Goal: Answer question/provide support

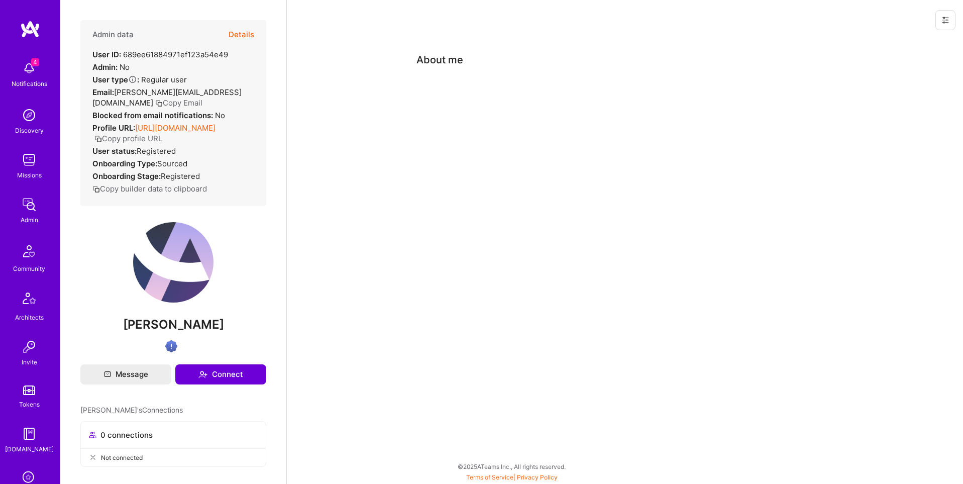
scroll to position [158, 0]
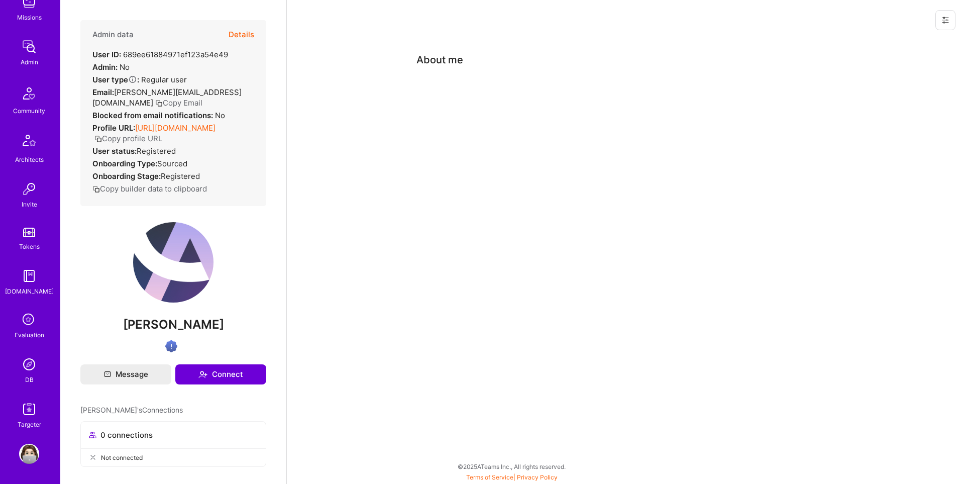
click at [33, 369] on img at bounding box center [29, 364] width 20 height 20
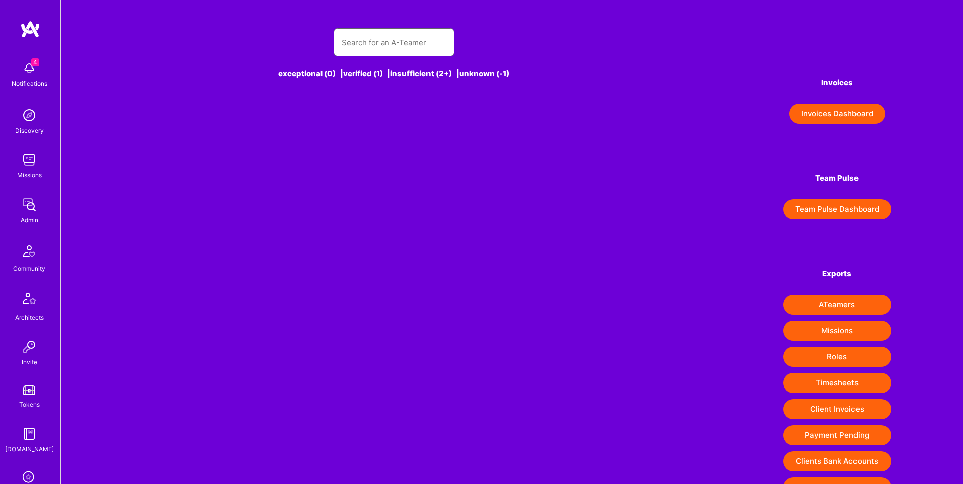
click at [412, 45] on input "text" at bounding box center [393, 43] width 104 height 26
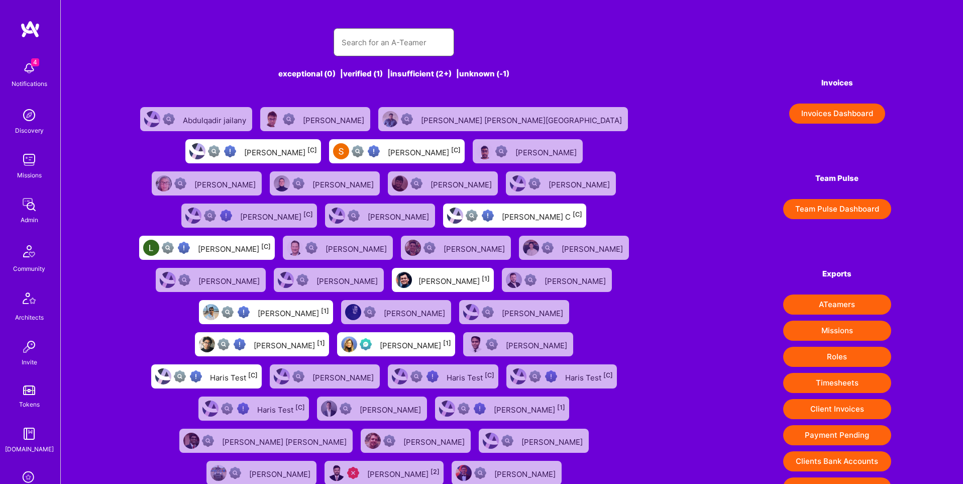
paste input "https://platform.a.team/nadineraeuber"
type input "https://platform.a.team/nadineraeuber"
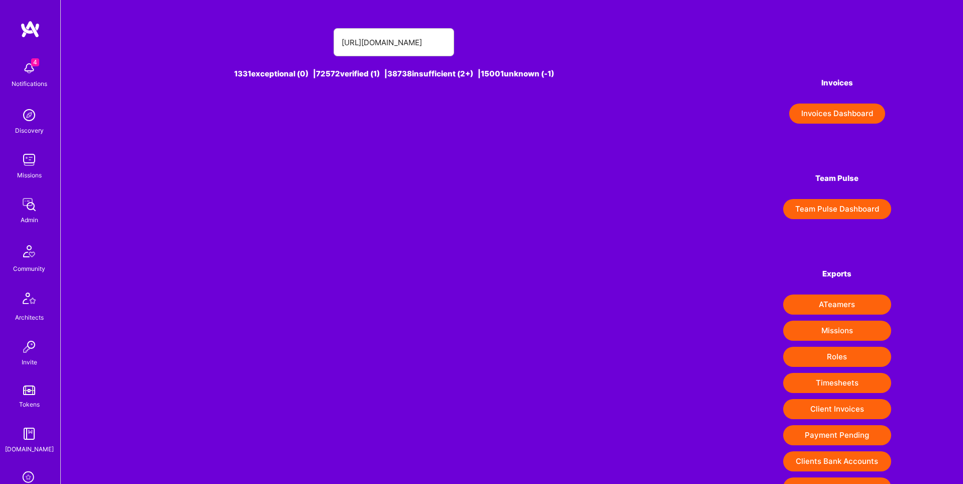
scroll to position [0, 0]
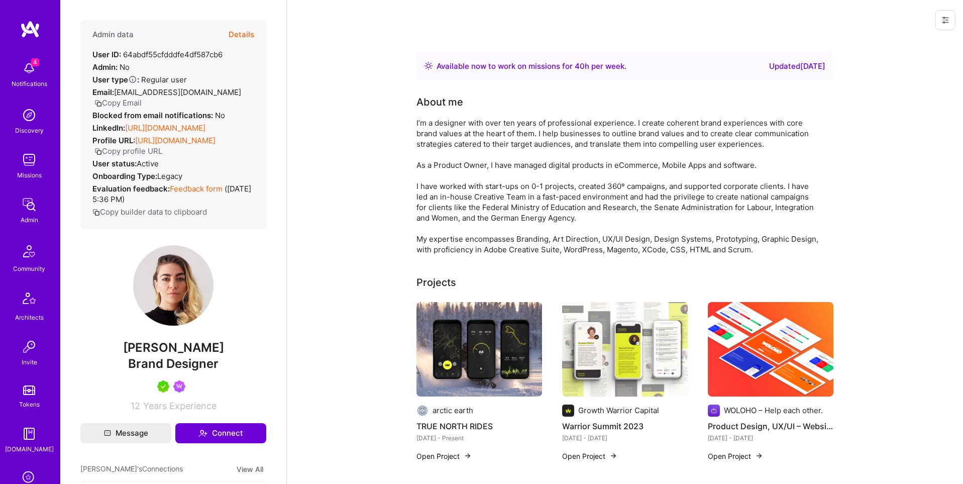
click at [126, 102] on button "Copy Email" at bounding box center [117, 102] width 47 height 11
click at [198, 51] on div "User ID: 64abdf55cfdddfe4df587cb6" at bounding box center [157, 54] width 130 height 11
copy div "64abdf55cfdddfe4df587cb6"
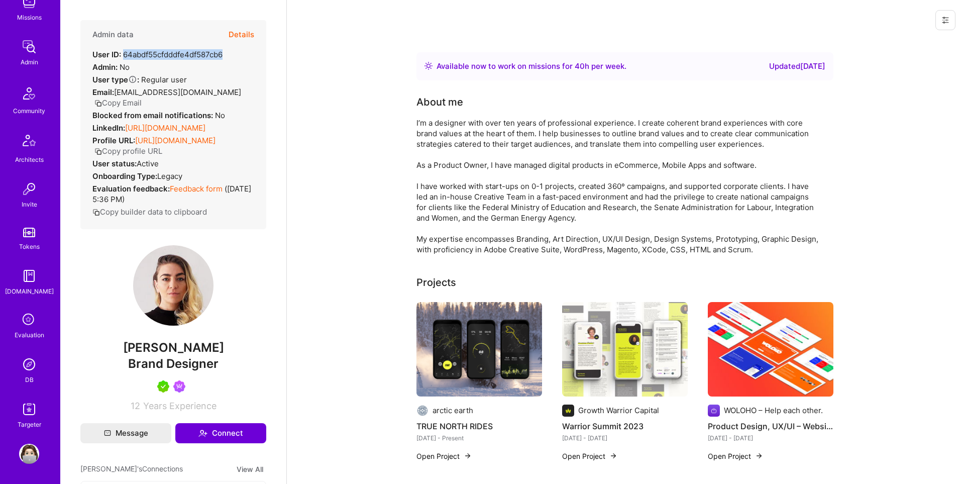
click at [33, 363] on img at bounding box center [29, 364] width 20 height 20
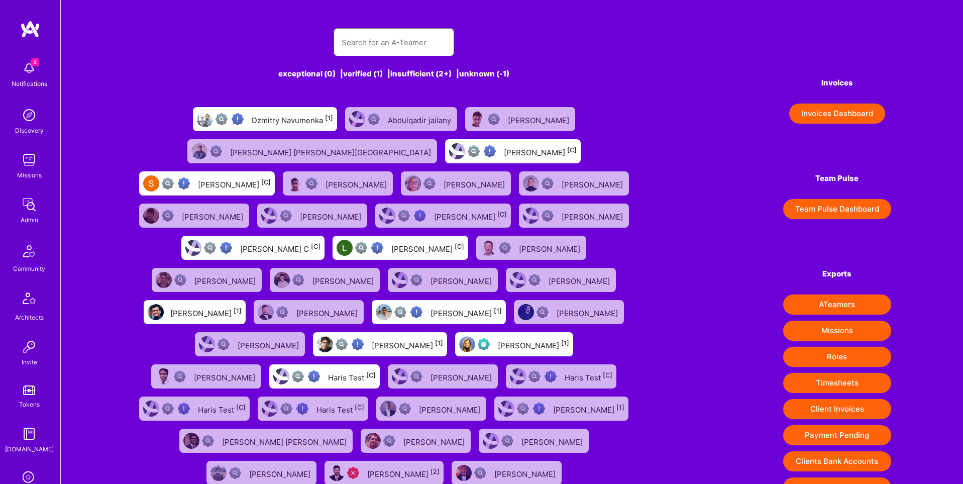
click at [384, 39] on input "text" at bounding box center [393, 43] width 104 height 26
paste input "[PERSON_NAME]"
type input "[PERSON_NAME]"
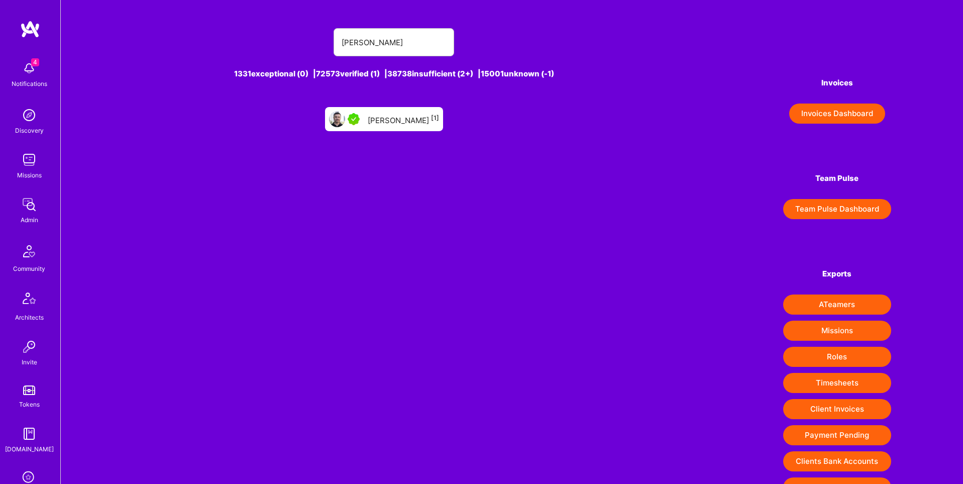
click at [417, 120] on div "[PERSON_NAME] [1]" at bounding box center [403, 118] width 71 height 13
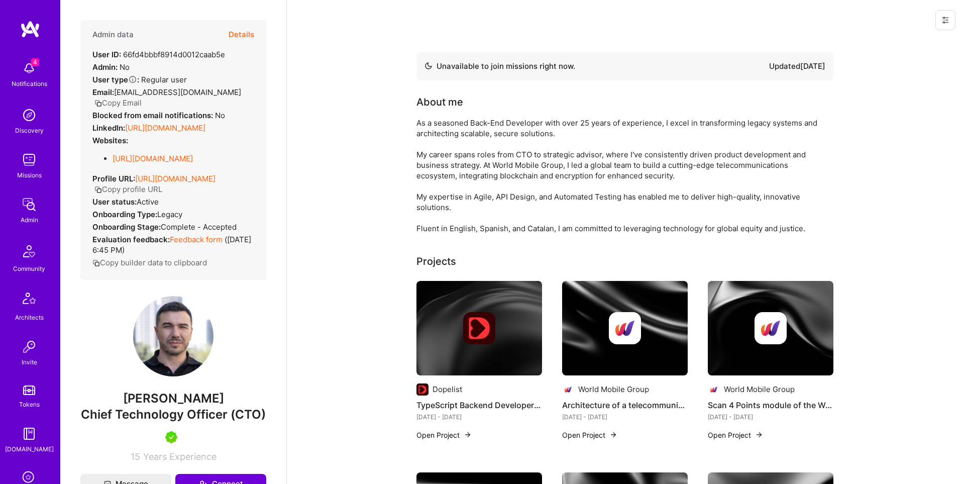
click at [240, 31] on button "Details" at bounding box center [241, 34] width 26 height 29
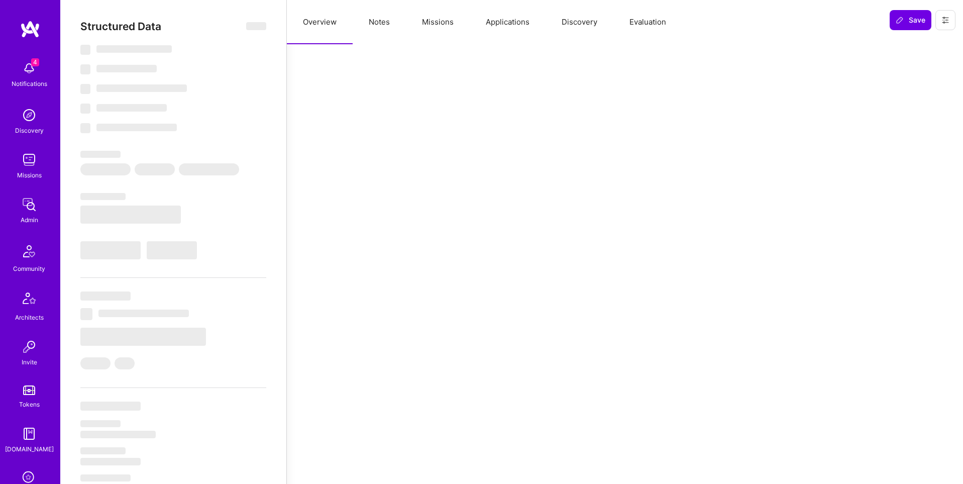
click at [435, 23] on button "Missions" at bounding box center [438, 22] width 64 height 44
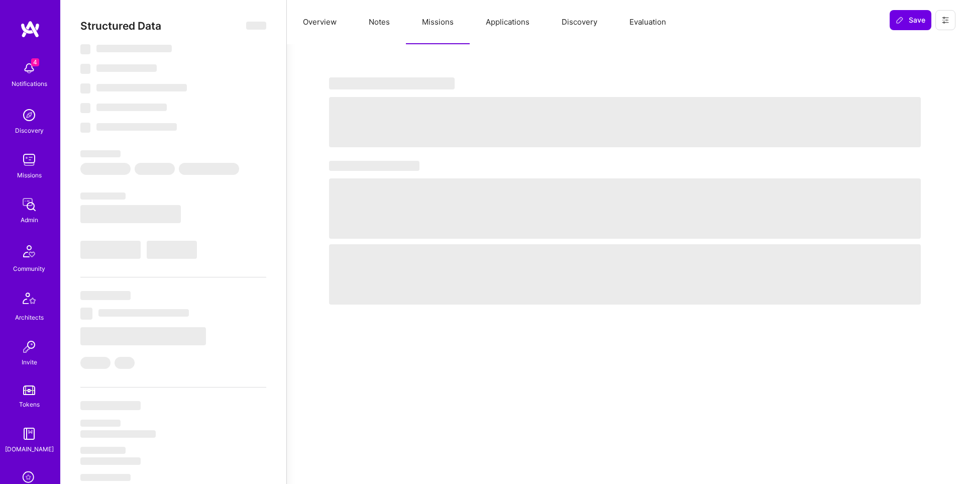
select select "Not Available"
select select "1 Month"
select select "7"
select select "4"
select select "7"
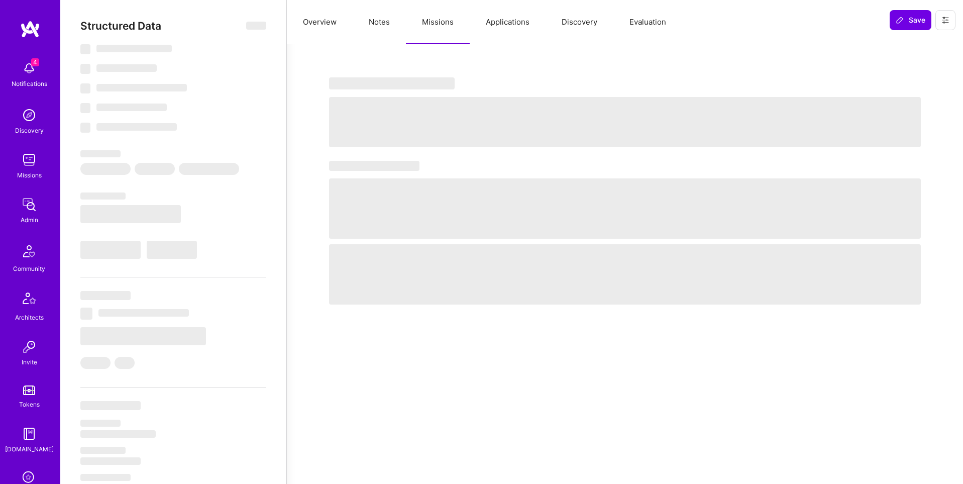
select select "6"
select select "ES"
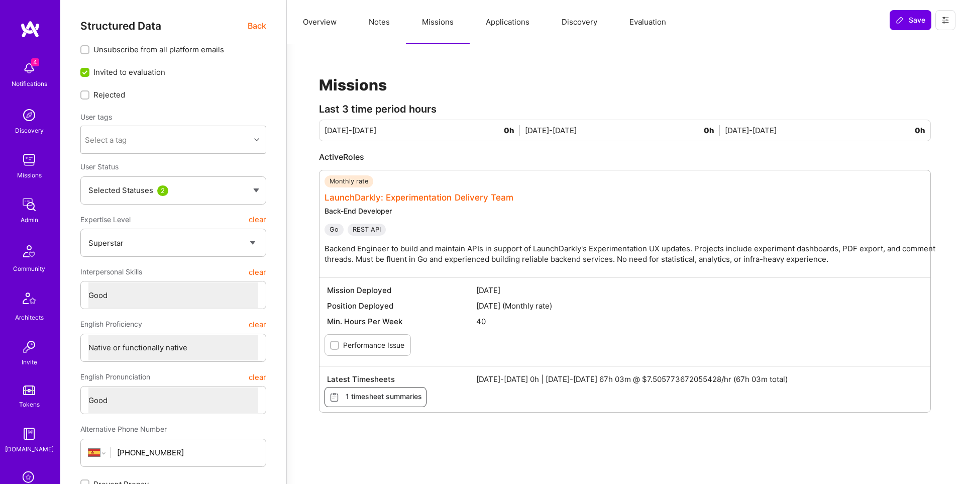
click at [456, 193] on link "LaunchDarkly: Experimentation Delivery Team" at bounding box center [418, 197] width 189 height 10
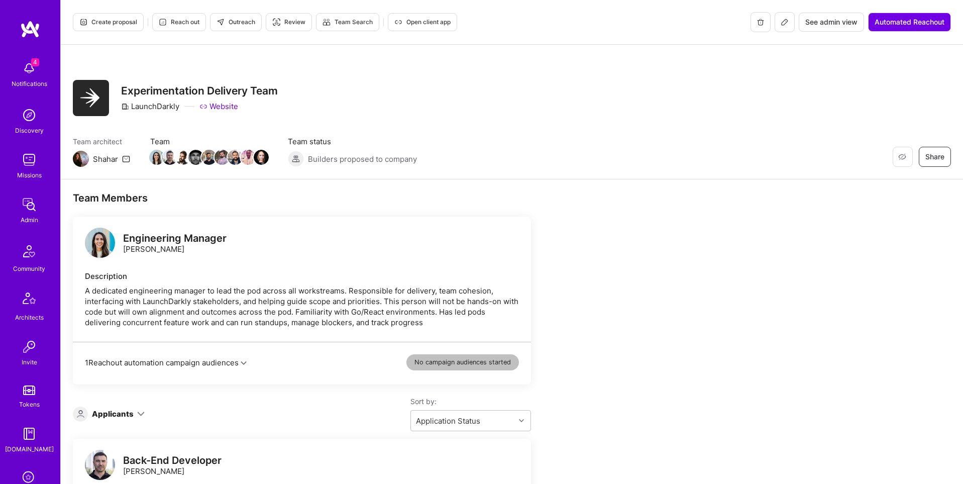
click at [838, 20] on span "See admin view" at bounding box center [831, 22] width 52 height 10
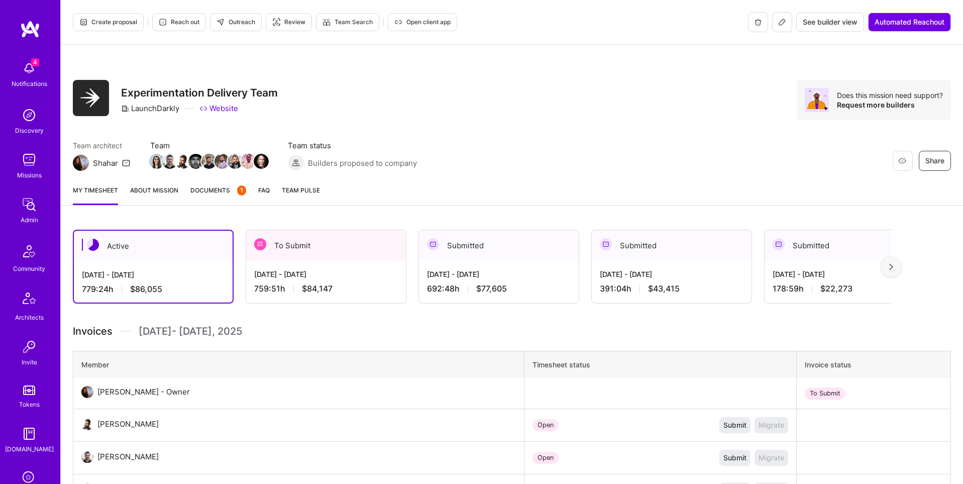
click at [312, 269] on div "[DATE] - [DATE]" at bounding box center [326, 274] width 144 height 11
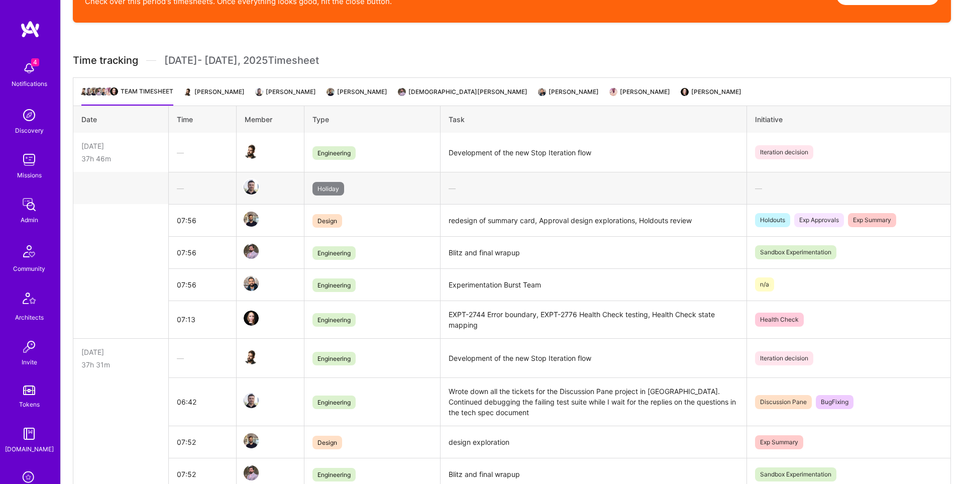
scroll to position [718, 0]
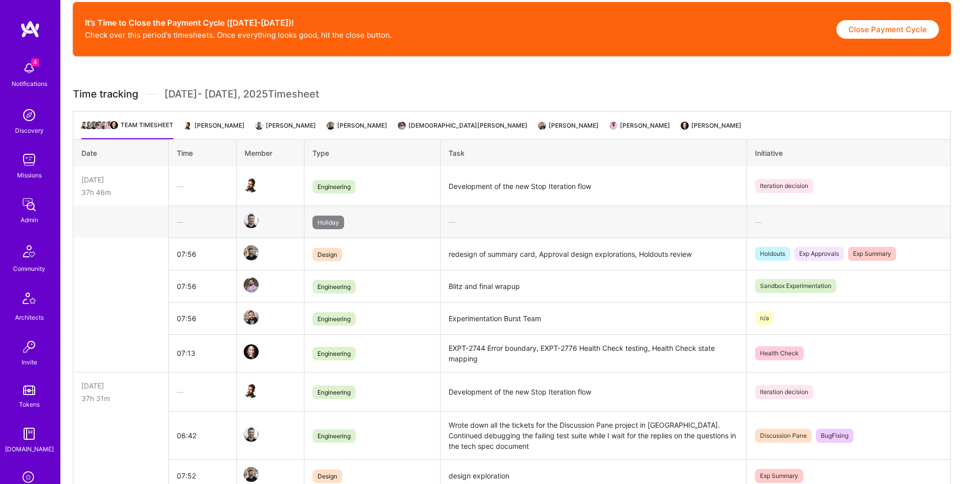
click at [313, 122] on li "[PERSON_NAME]" at bounding box center [286, 130] width 59 height 20
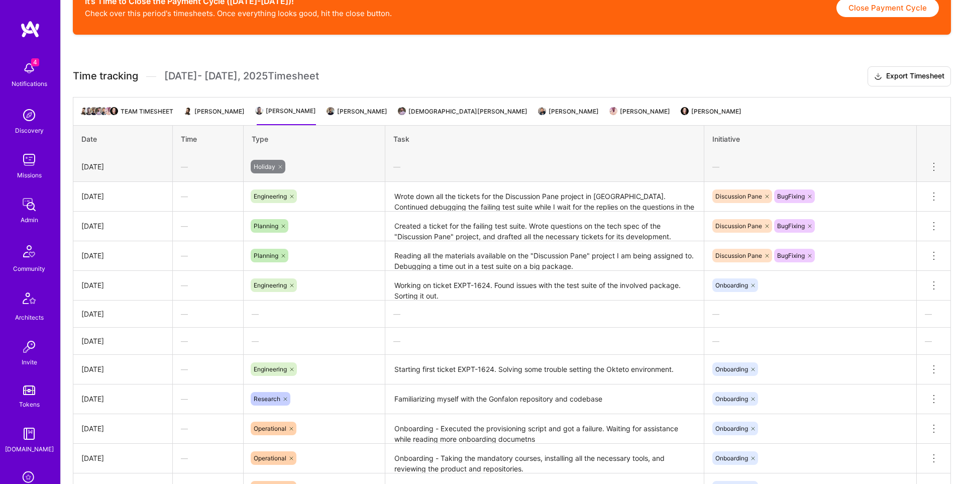
scroll to position [893, 0]
